Goal: Task Accomplishment & Management: Complete application form

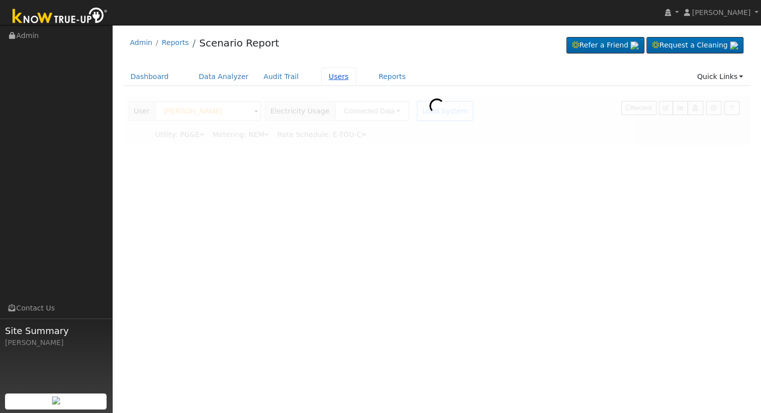
click at [322, 77] on link "Users" at bounding box center [338, 77] width 35 height 19
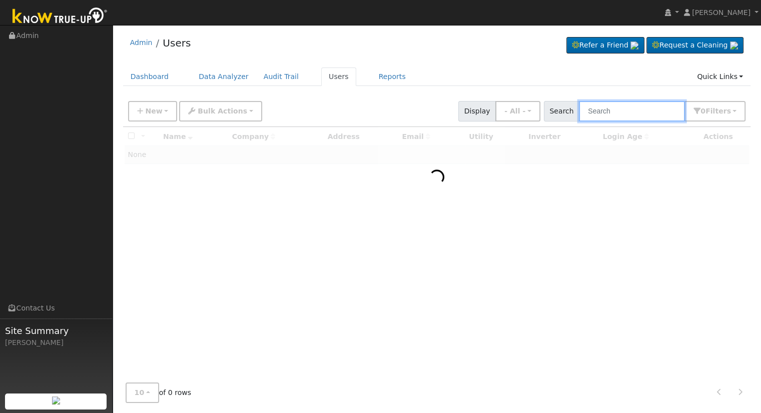
click at [626, 113] on input "text" at bounding box center [632, 111] width 106 height 21
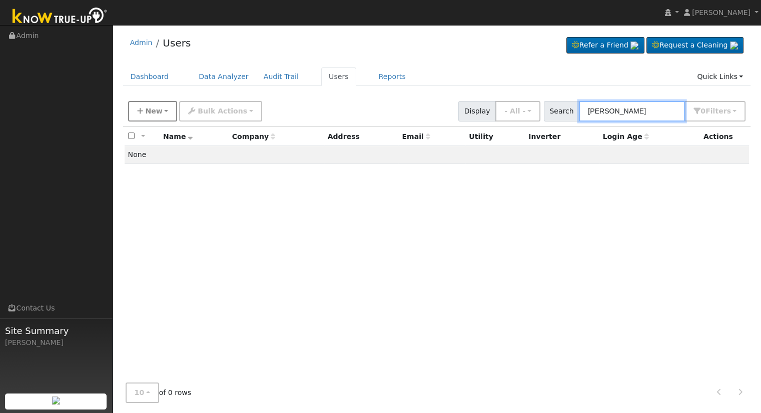
type input "[PERSON_NAME]"
click at [151, 115] on span "New" at bounding box center [153, 111] width 17 height 8
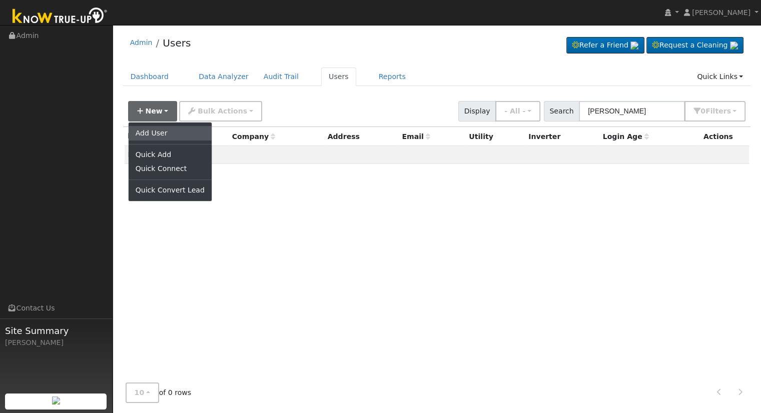
click at [155, 133] on link "Add User" at bounding box center [170, 133] width 83 height 14
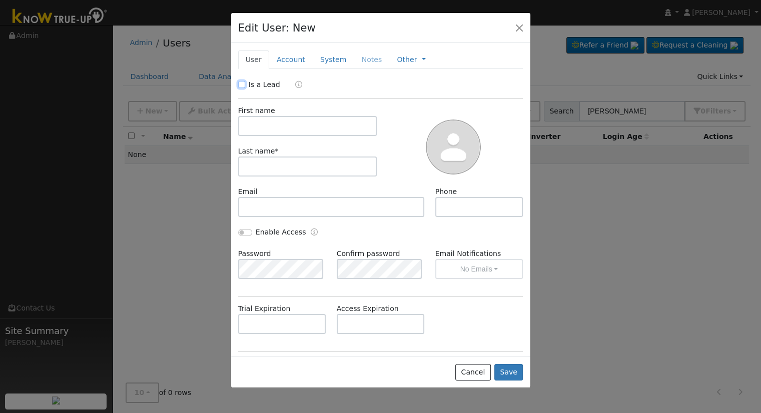
click at [238, 83] on input "Is a Lead" at bounding box center [241, 84] width 7 height 7
checkbox input "true"
click at [262, 125] on input "text" at bounding box center [307, 126] width 139 height 20
type input "Jose"
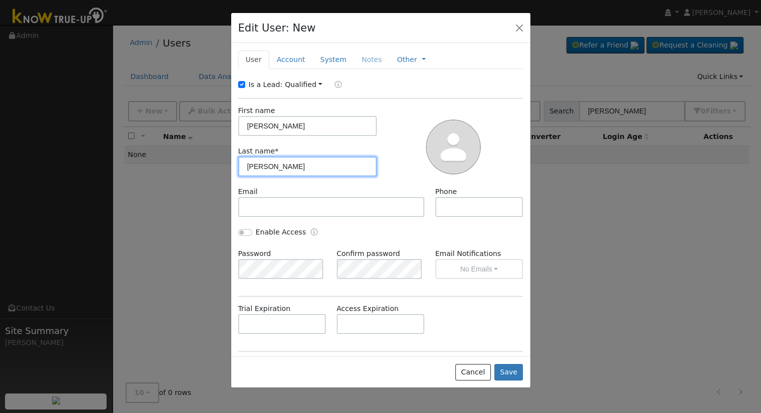
type input "Jurado"
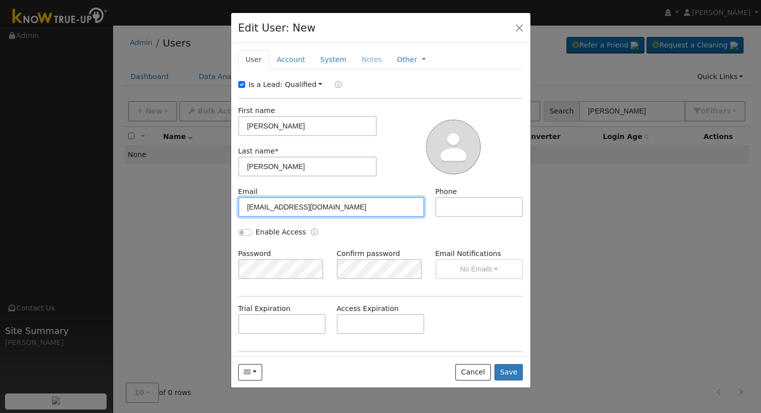
type input "jurado09@gmail.com"
click at [291, 63] on link "Account" at bounding box center [291, 60] width 44 height 19
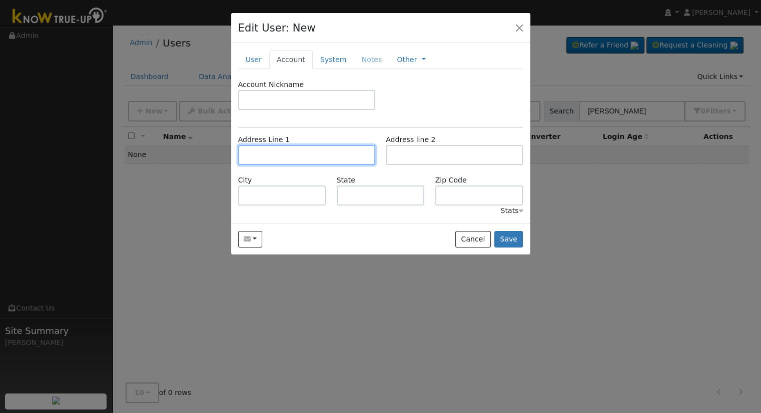
click at [271, 152] on input "text" at bounding box center [306, 155] width 137 height 20
type input "2638 Taylor Court"
type input "Visalia"
type input "CA"
type input "93291"
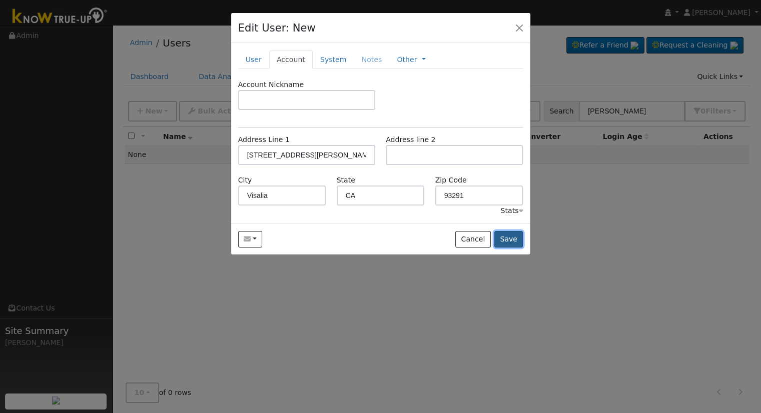
click at [508, 239] on button "Save" at bounding box center [508, 239] width 29 height 17
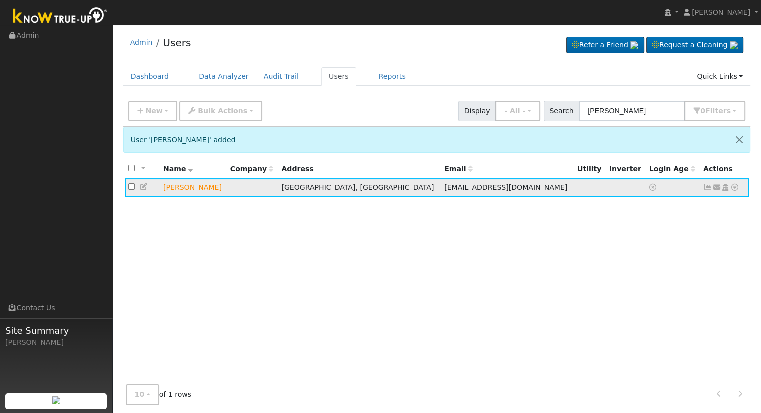
click at [734, 189] on icon at bounding box center [734, 187] width 9 height 7
click at [717, 187] on icon at bounding box center [716, 187] width 9 height 7
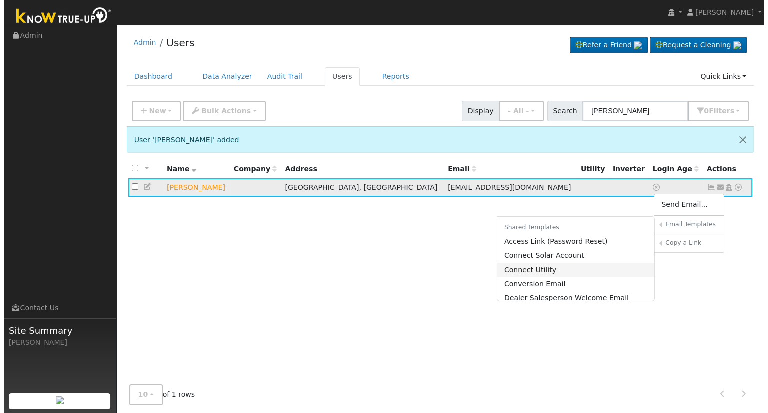
scroll to position [50, 0]
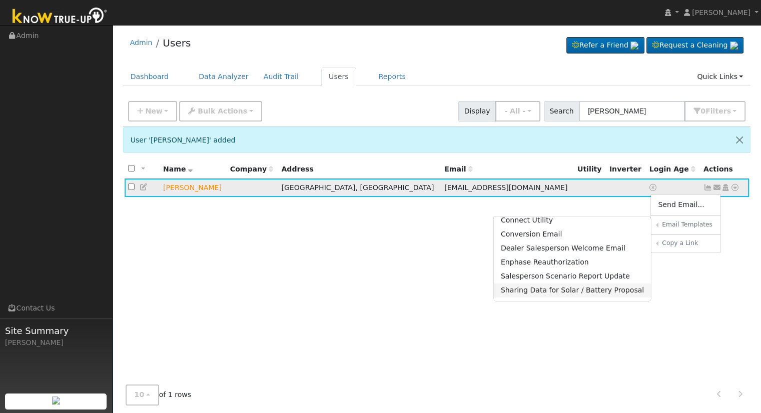
click at [565, 290] on link "Sharing Data for Solar / Battery Proposal" at bounding box center [573, 291] width 158 height 14
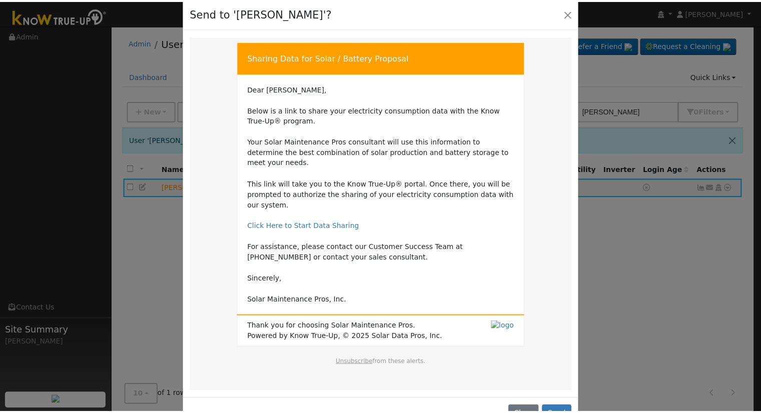
scroll to position [23, 0]
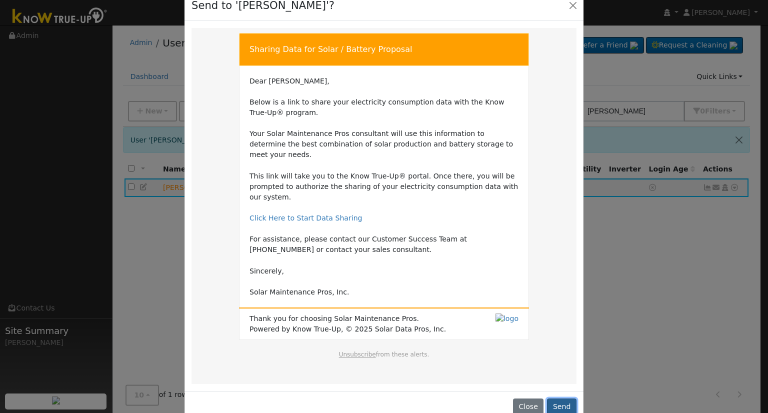
click at [559, 399] on button "Send" at bounding box center [562, 407] width 30 height 17
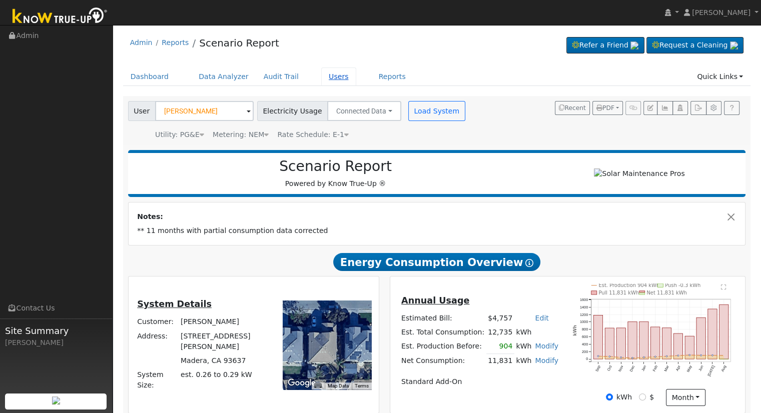
click at [326, 75] on link "Users" at bounding box center [338, 77] width 35 height 19
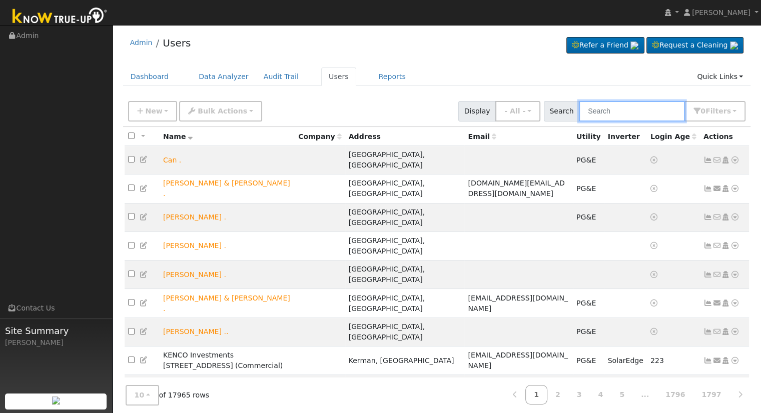
click at [627, 115] on input "text" at bounding box center [632, 111] width 106 height 21
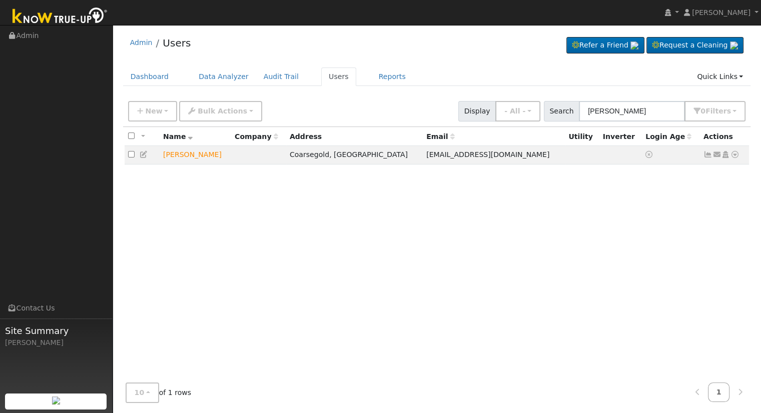
click at [374, 111] on div "New Add User Quick Add Quick Connect Quick Convert Lead Bulk Actions Send Email…" at bounding box center [436, 110] width 621 height 24
click at [656, 114] on input "[PERSON_NAME]" at bounding box center [632, 111] width 106 height 21
drag, startPoint x: 651, startPoint y: 113, endPoint x: 409, endPoint y: 120, distance: 242.2
click at [412, 120] on div "New Add User Quick Add Quick Connect Quick Convert Lead Bulk Actions Send Email…" at bounding box center [436, 110] width 621 height 24
click at [659, 109] on input "[PERSON_NAME]" at bounding box center [632, 111] width 106 height 21
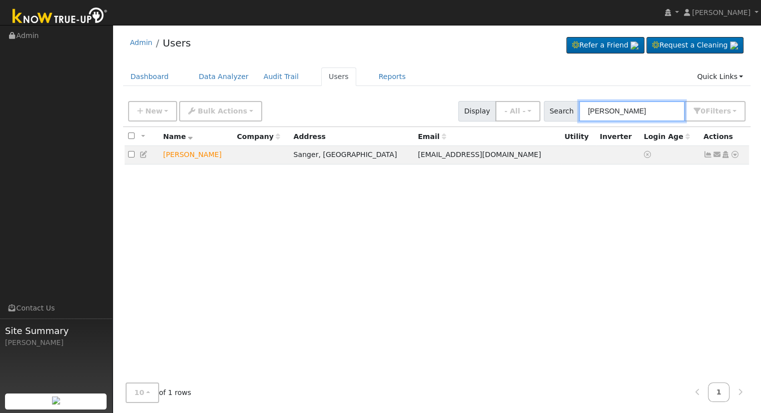
drag, startPoint x: 652, startPoint y: 111, endPoint x: 462, endPoint y: 119, distance: 190.2
click at [462, 119] on div "New Add User Quick Add Quick Connect Quick Convert Lead Bulk Actions Send Email…" at bounding box center [436, 110] width 621 height 24
type input "Vishal"
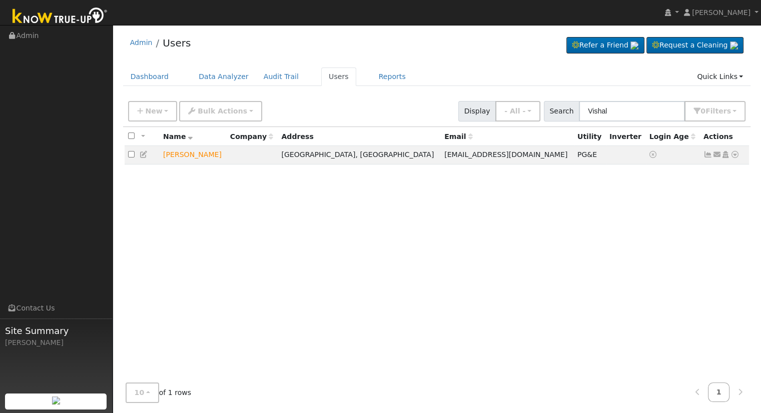
click at [732, 157] on icon at bounding box center [734, 154] width 9 height 7
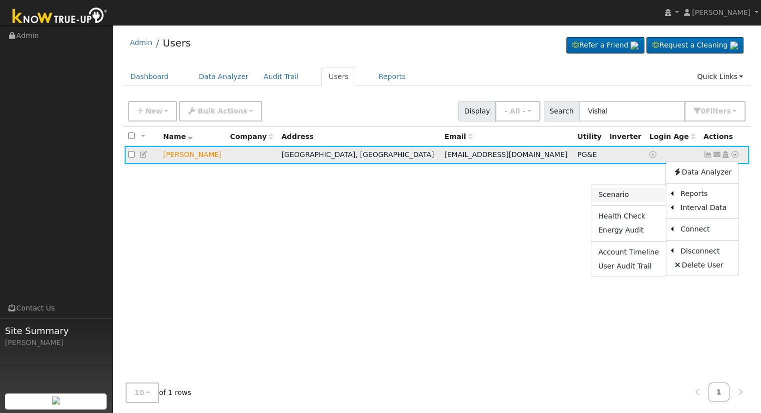
click at [626, 195] on link "Scenario" at bounding box center [628, 195] width 75 height 14
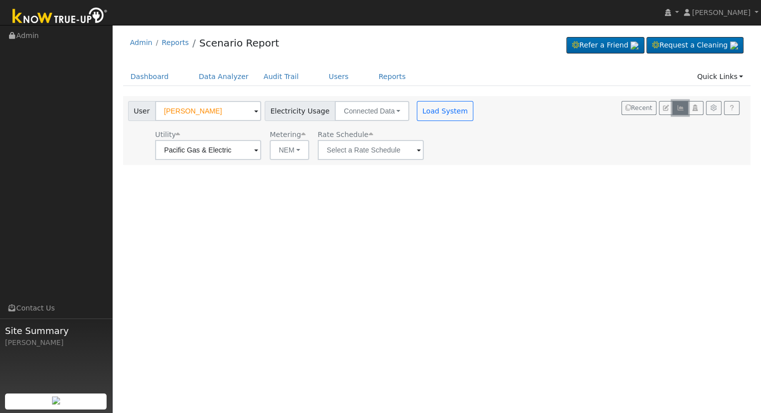
click at [683, 109] on icon "button" at bounding box center [680, 108] width 8 height 6
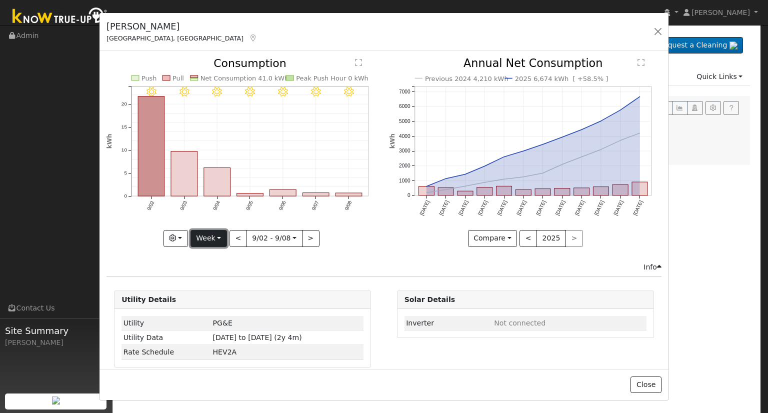
click at [215, 238] on button "Week" at bounding box center [209, 238] width 37 height 17
click at [222, 283] on link "Month" at bounding box center [226, 287] width 70 height 14
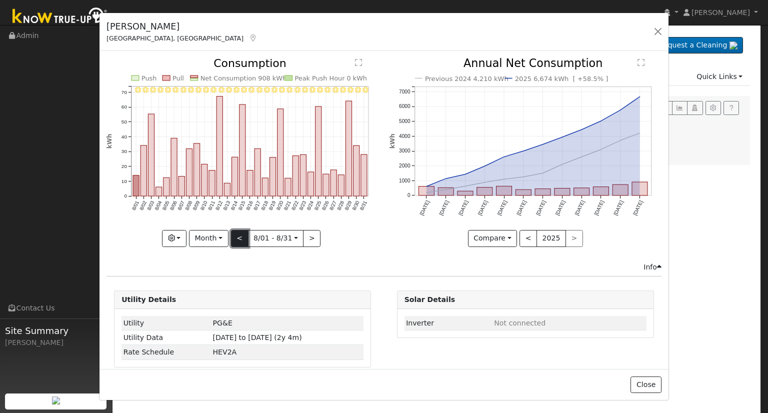
click at [238, 237] on button "<" at bounding box center [240, 238] width 18 height 17
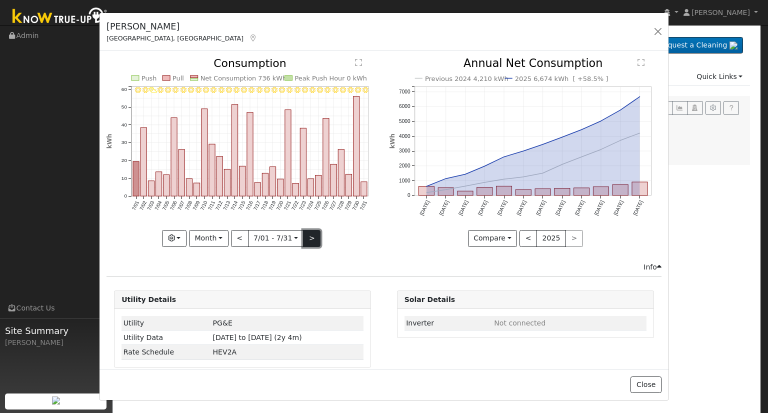
click at [310, 235] on button ">" at bounding box center [312, 238] width 18 height 17
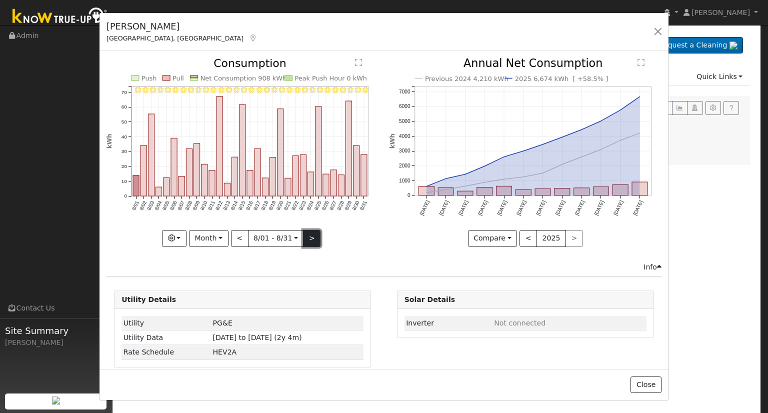
click at [310, 235] on button ">" at bounding box center [312, 238] width 18 height 17
type input "2025-09-01"
